Goal: Check status: Check status

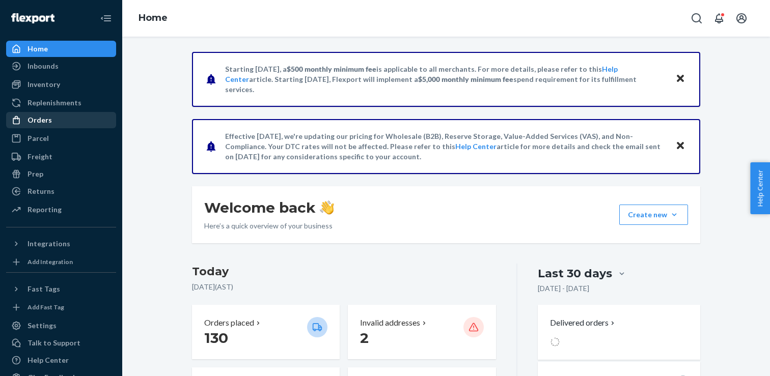
click at [26, 124] on div at bounding box center [19, 120] width 16 height 10
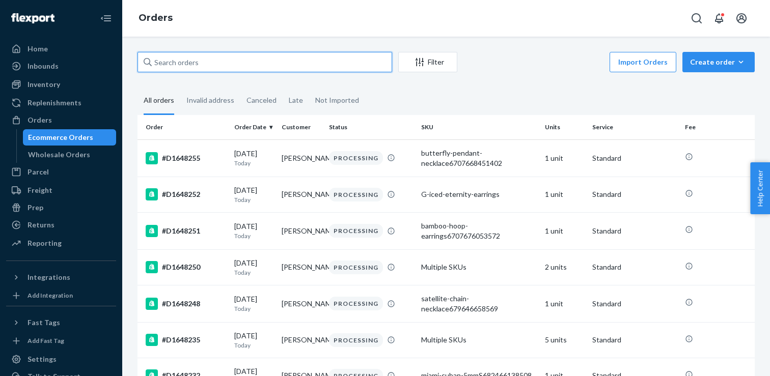
click at [225, 60] on input "text" at bounding box center [265, 62] width 255 height 20
paste input "D1645236"
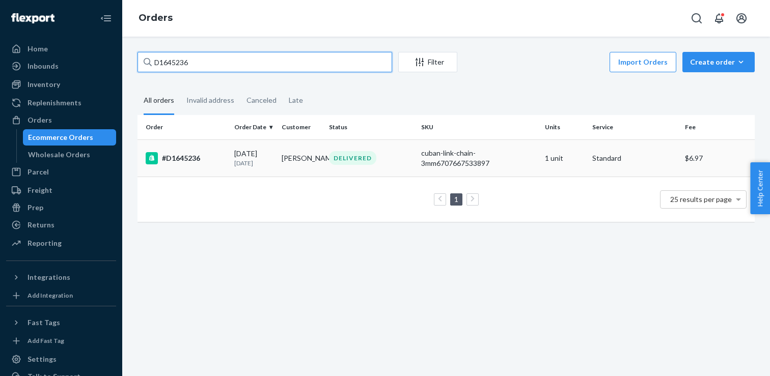
type input "D1645236"
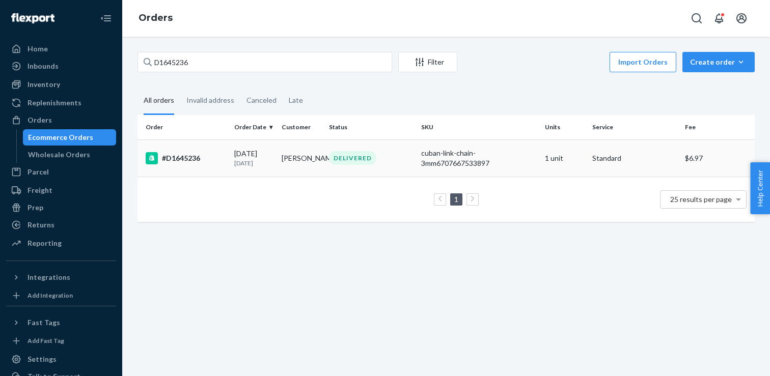
click at [188, 155] on div "#D1645236" at bounding box center [186, 158] width 80 height 12
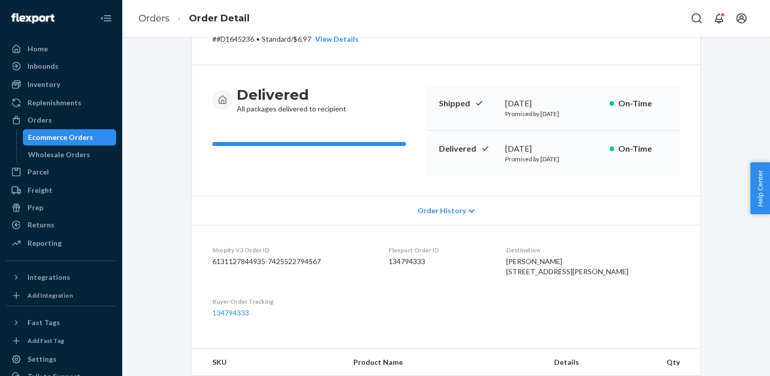
click at [442, 201] on div "Order History" at bounding box center [446, 210] width 508 height 29
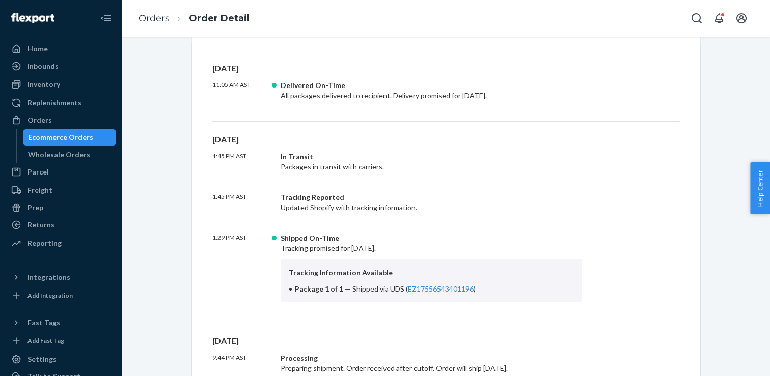
scroll to position [261, 0]
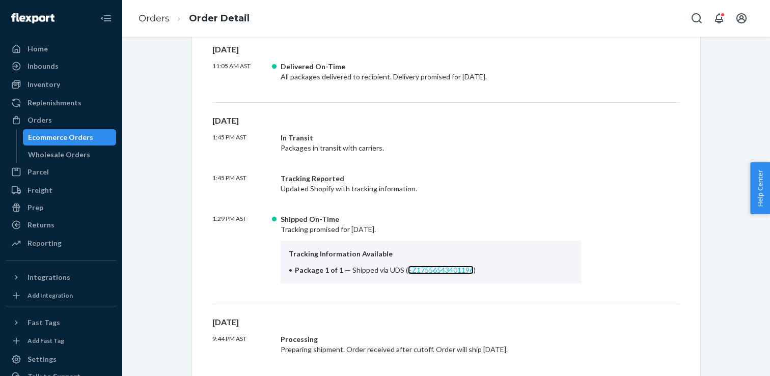
click at [423, 269] on link "EZ17556543401196" at bounding box center [441, 270] width 66 height 9
